Goal: Find specific page/section: Find specific page/section

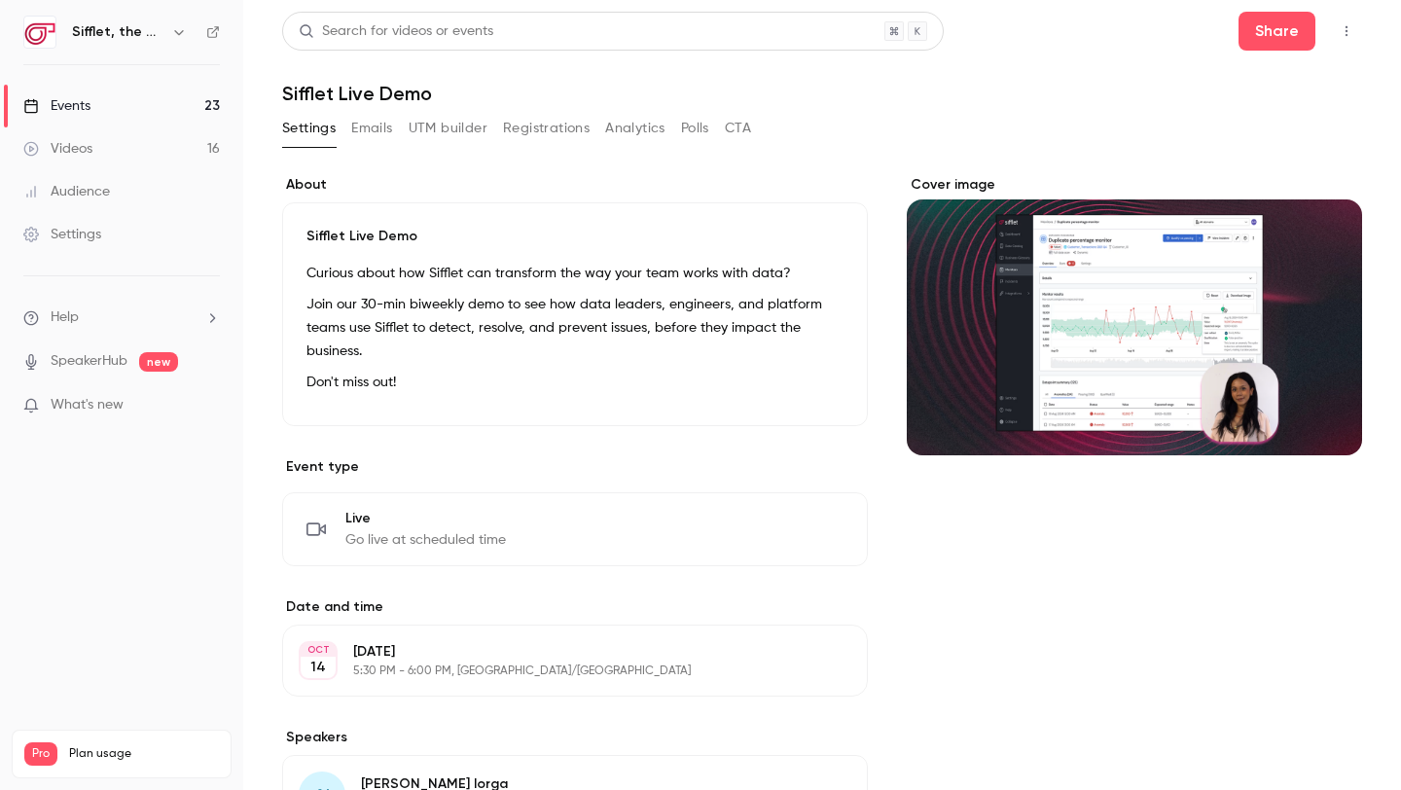
click at [178, 105] on link "Events 23" at bounding box center [121, 106] width 243 height 43
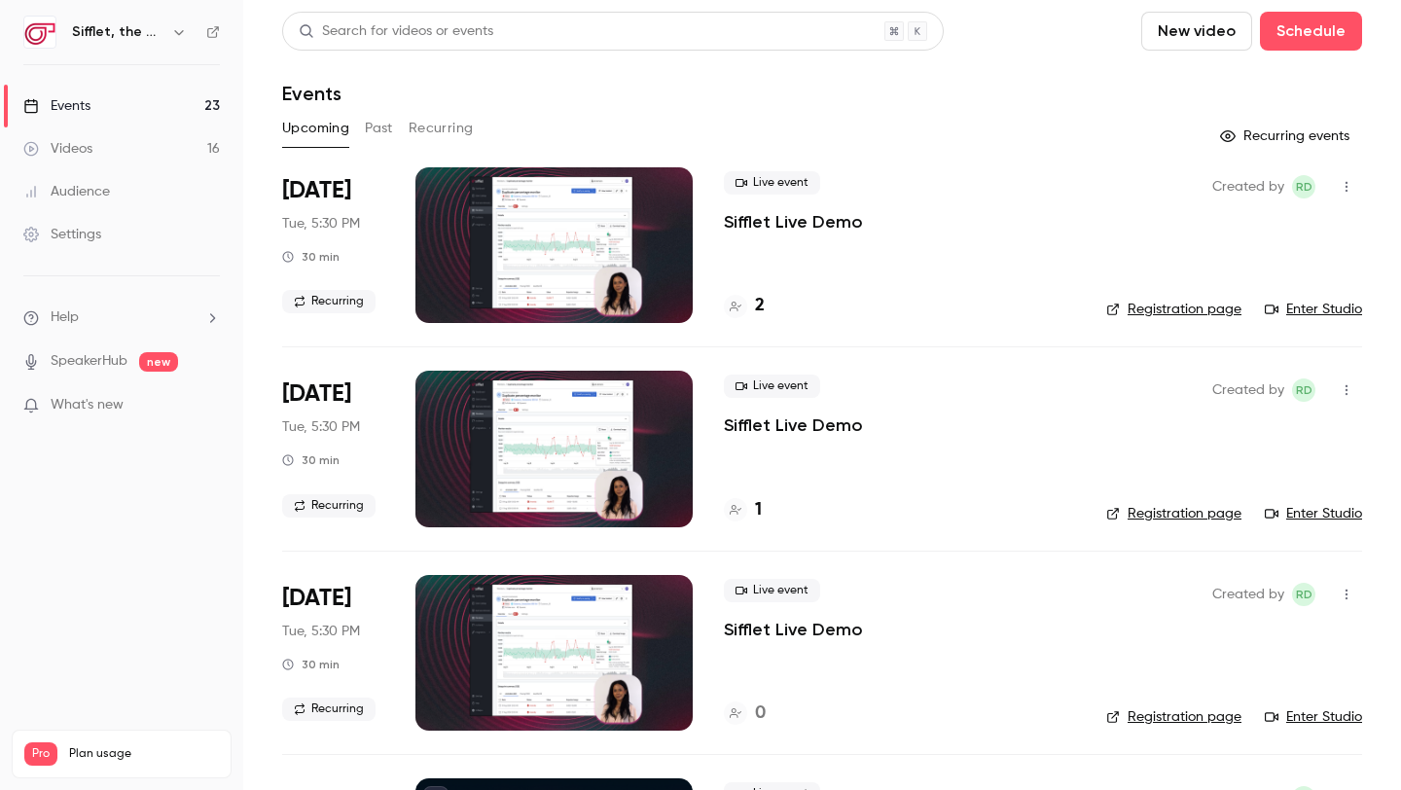
click at [756, 303] on h4 "2" at bounding box center [760, 306] width 10 height 26
